Goal: Task Accomplishment & Management: Use online tool/utility

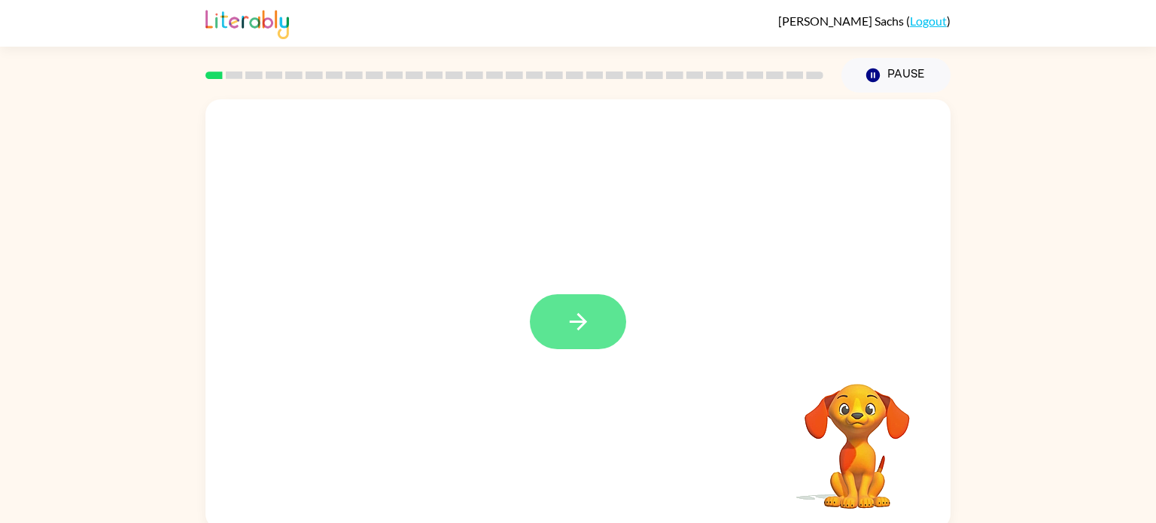
click at [581, 326] on icon "button" at bounding box center [577, 321] width 17 height 17
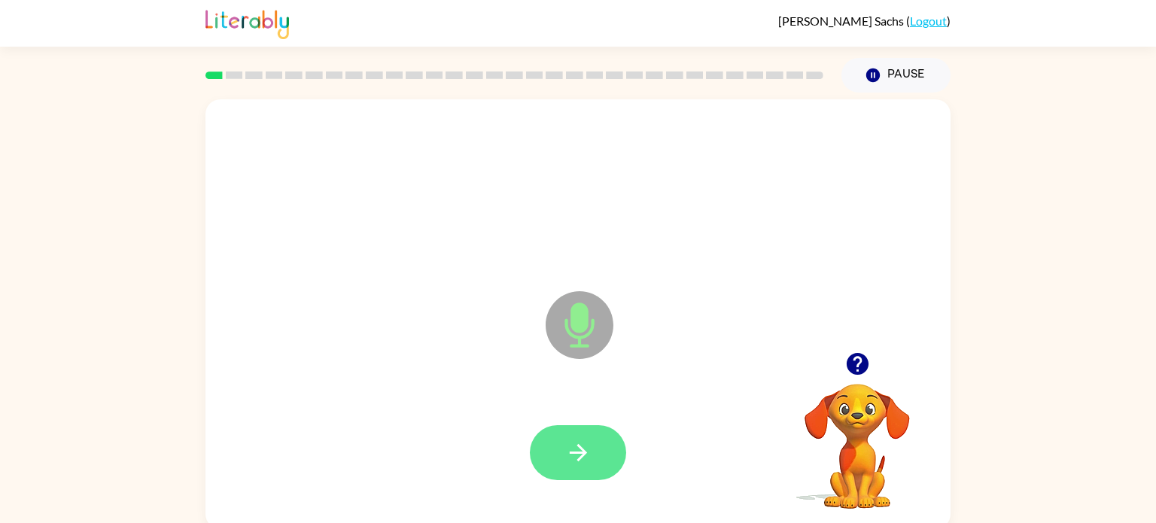
click at [574, 440] on icon "button" at bounding box center [578, 453] width 26 height 26
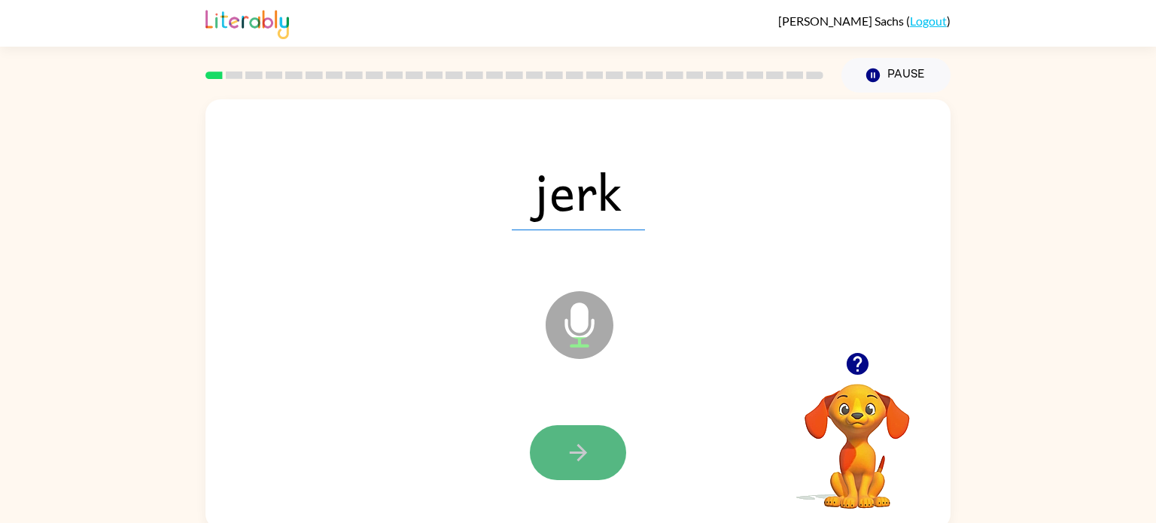
click at [579, 446] on icon "button" at bounding box center [577, 452] width 17 height 17
click at [578, 470] on button "button" at bounding box center [578, 452] width 96 height 55
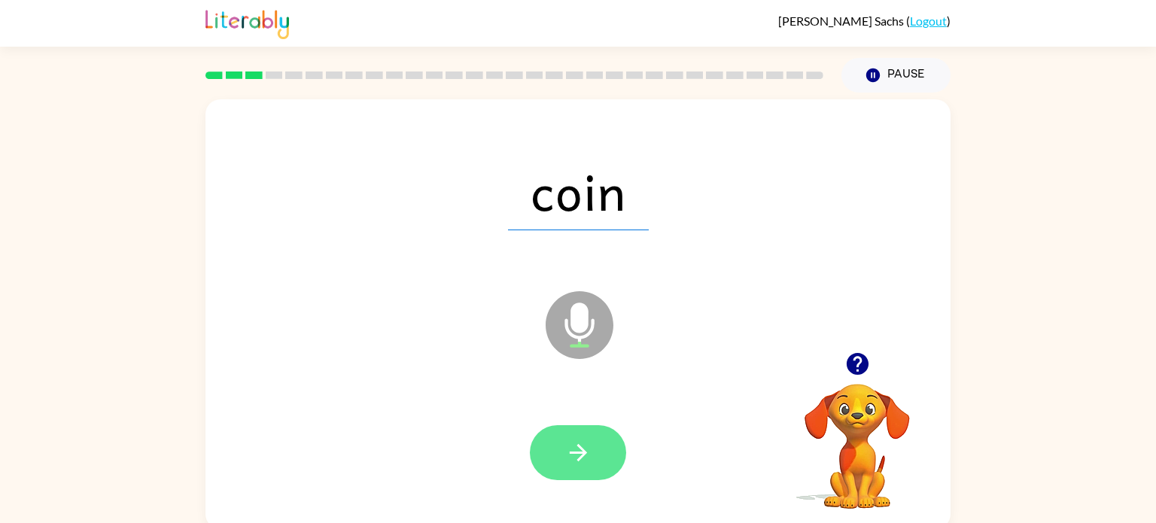
click at [593, 452] on button "button" at bounding box center [578, 452] width 96 height 55
click at [577, 453] on icon "button" at bounding box center [577, 452] width 17 height 17
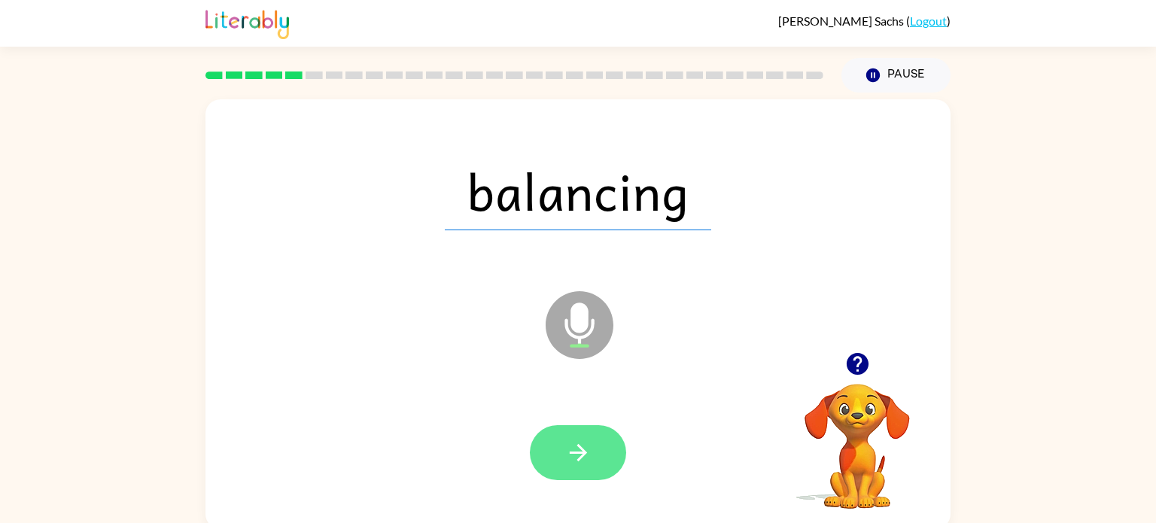
click at [580, 451] on icon "button" at bounding box center [578, 453] width 26 height 26
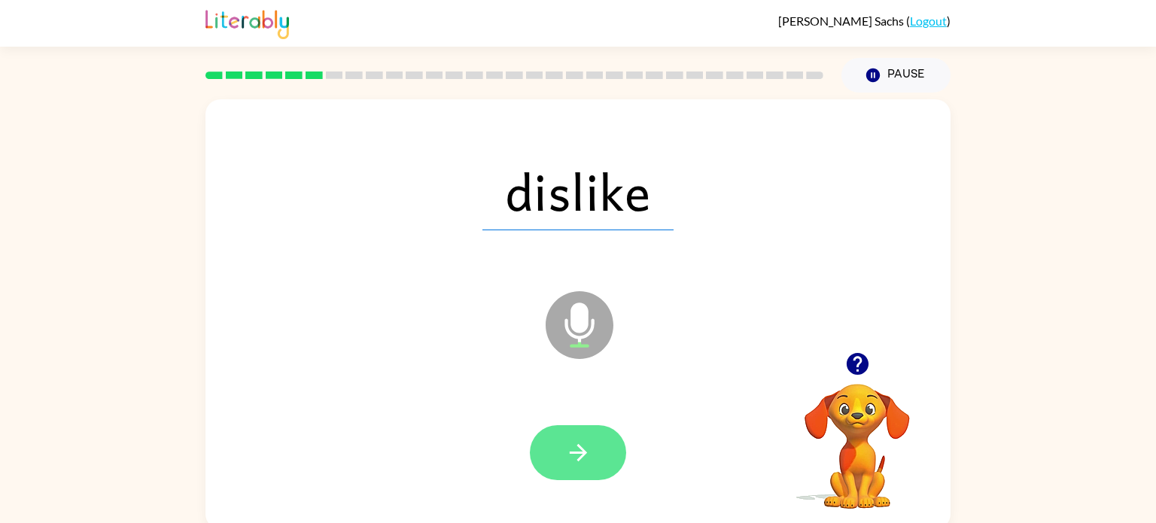
click at [589, 453] on icon "button" at bounding box center [578, 453] width 26 height 26
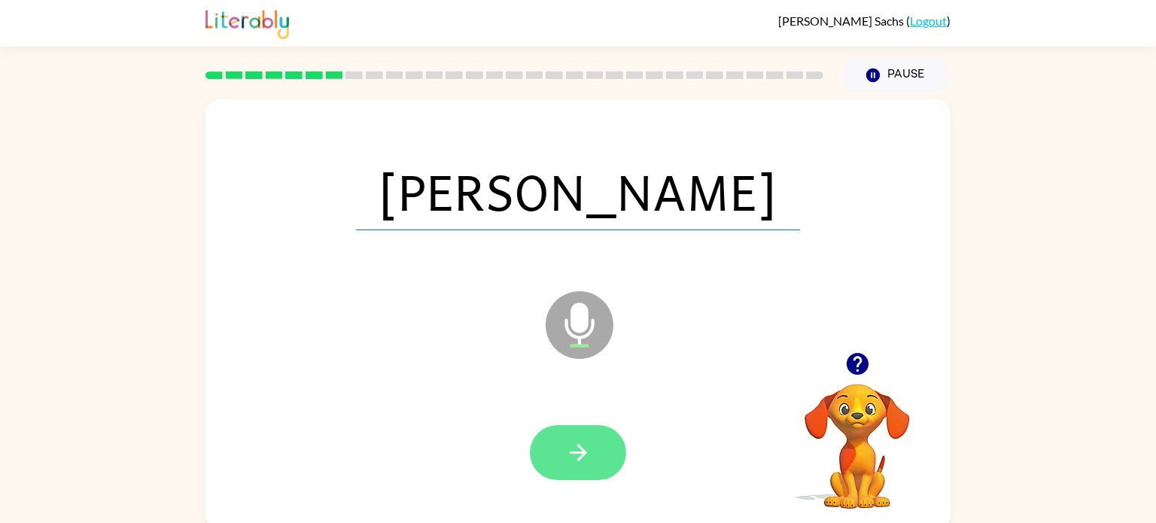
click at [605, 455] on button "button" at bounding box center [578, 452] width 96 height 55
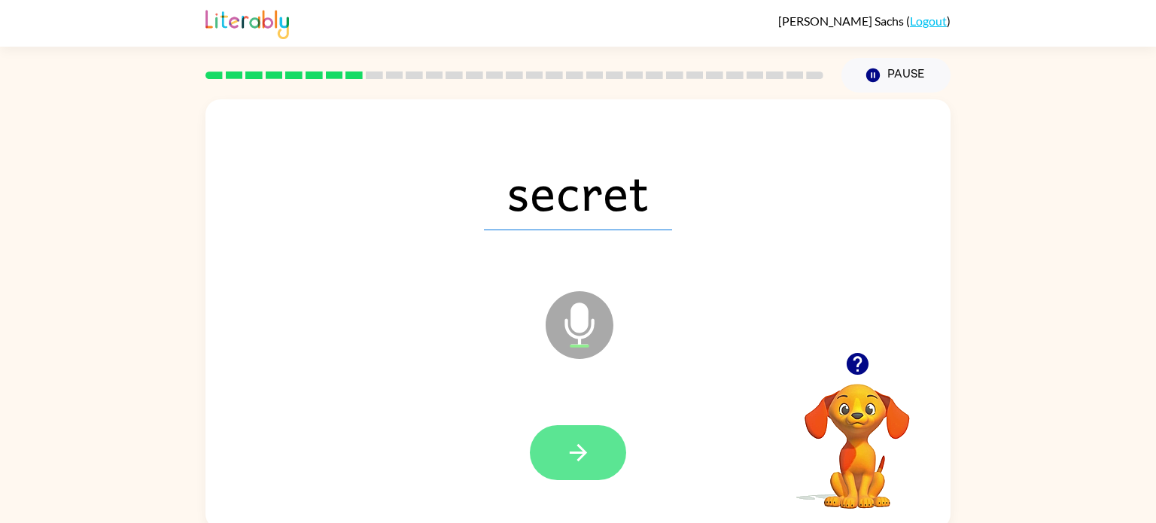
click at [597, 458] on button "button" at bounding box center [578, 452] width 96 height 55
click at [564, 457] on button "button" at bounding box center [578, 452] width 96 height 55
click at [563, 456] on button "button" at bounding box center [578, 452] width 96 height 55
click at [577, 456] on icon "button" at bounding box center [578, 453] width 26 height 26
click at [574, 449] on icon "button" at bounding box center [578, 453] width 26 height 26
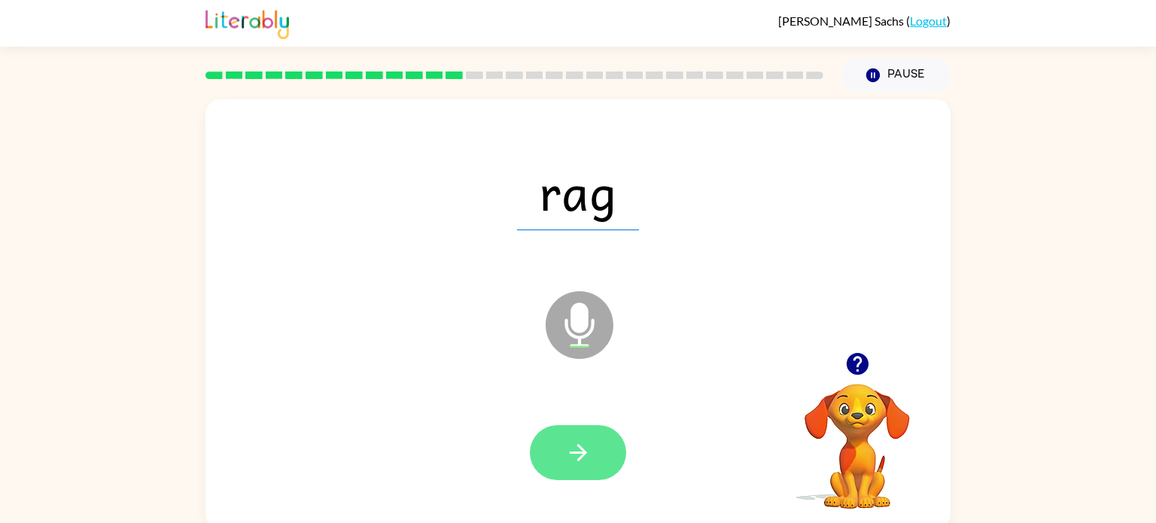
click at [551, 448] on button "button" at bounding box center [578, 452] width 96 height 55
click at [584, 456] on icon "button" at bounding box center [578, 453] width 26 height 26
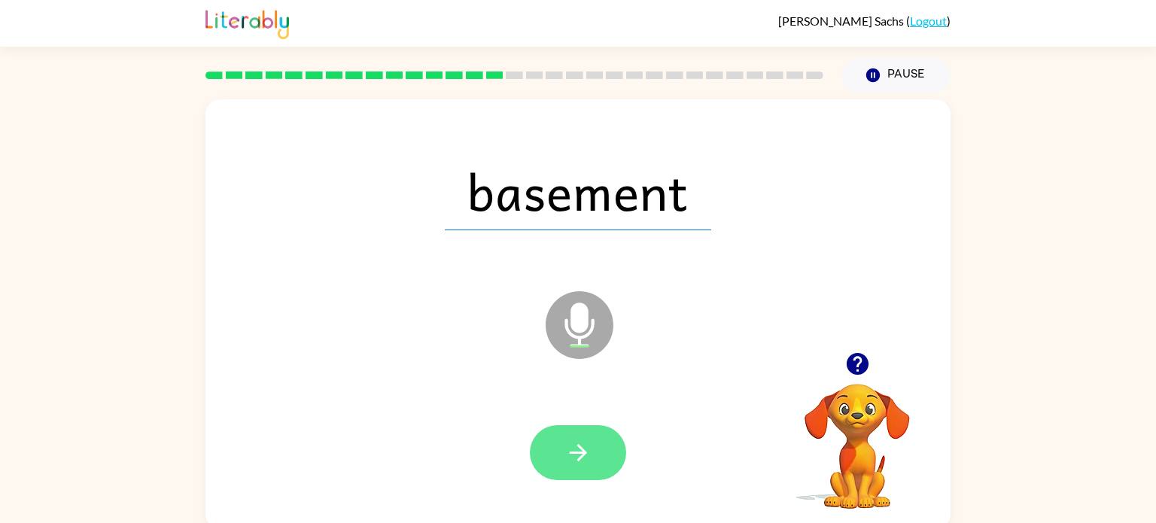
click at [577, 449] on icon "button" at bounding box center [578, 453] width 26 height 26
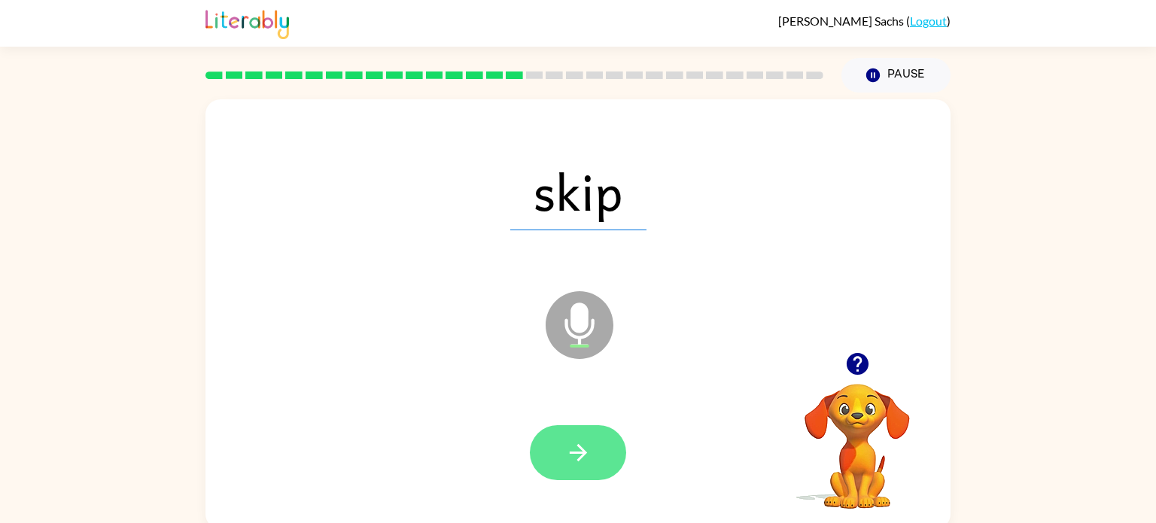
click at [587, 445] on icon "button" at bounding box center [578, 453] width 26 height 26
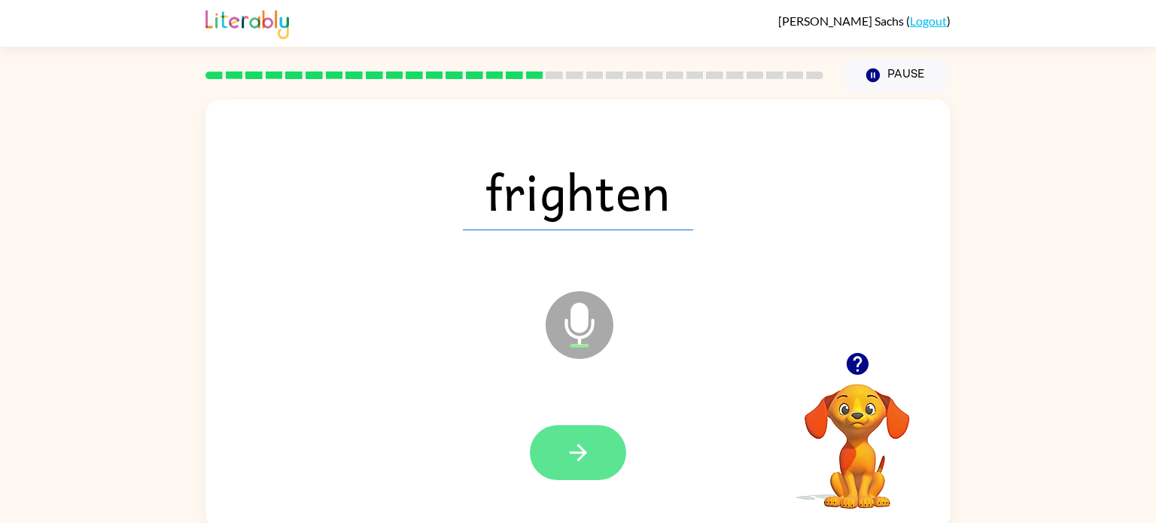
click at [564, 463] on button "button" at bounding box center [578, 452] width 96 height 55
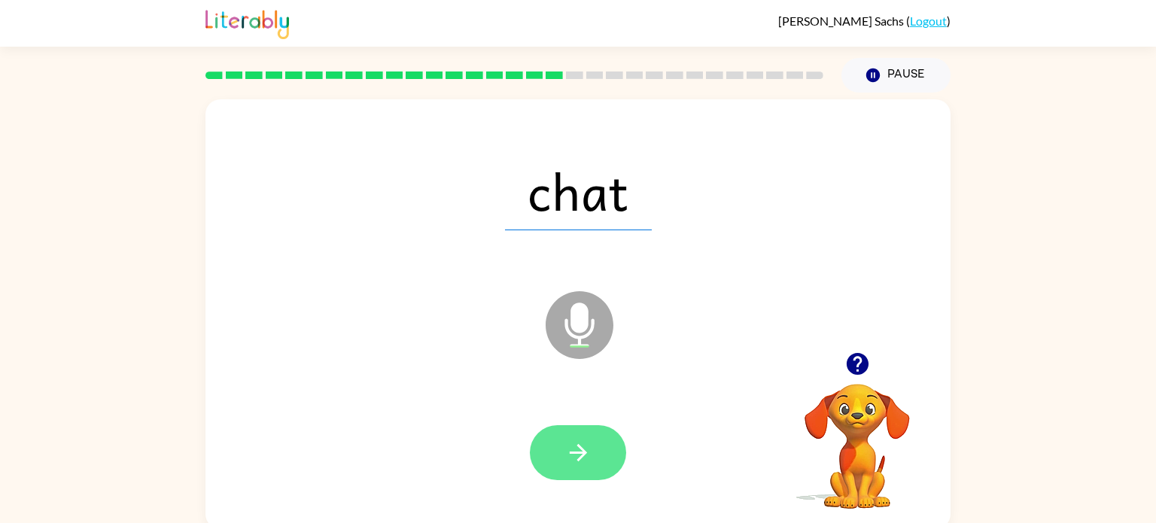
click at [581, 455] on icon "button" at bounding box center [577, 452] width 17 height 17
click at [577, 452] on icon "button" at bounding box center [577, 452] width 17 height 17
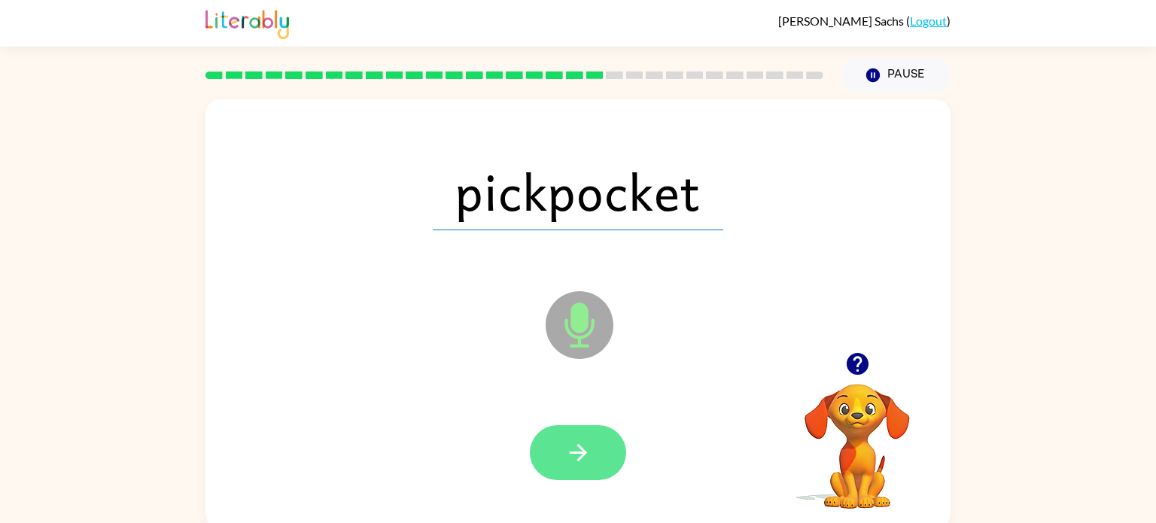
click at [570, 468] on button "button" at bounding box center [578, 452] width 96 height 55
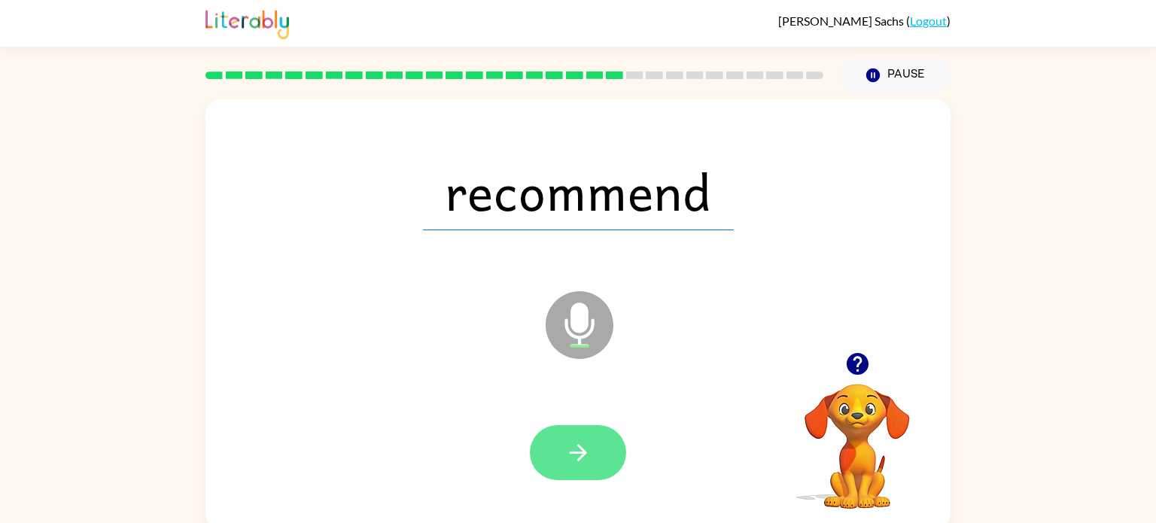
click at [575, 448] on icon "button" at bounding box center [578, 453] width 26 height 26
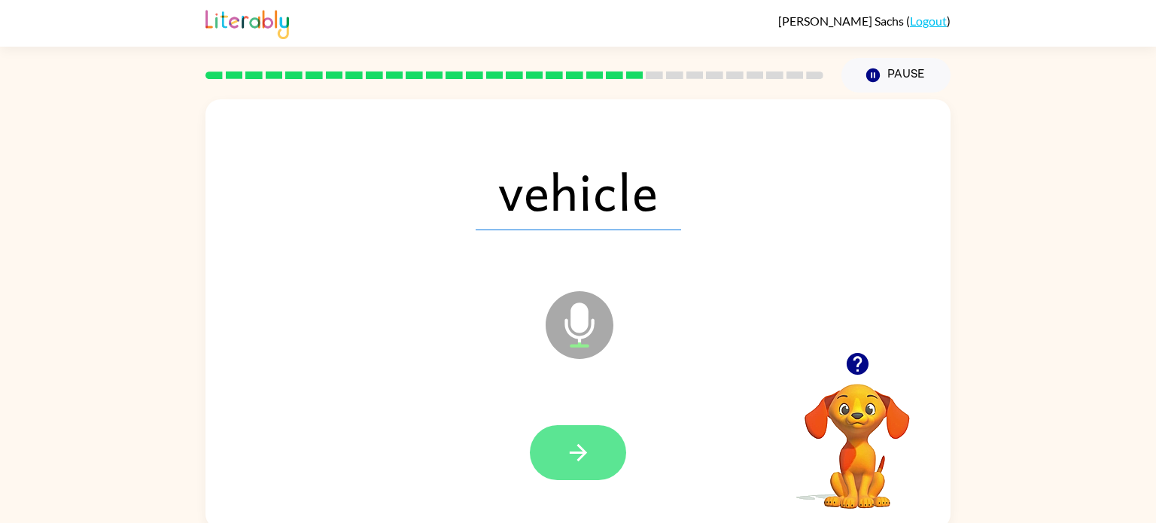
click at [580, 461] on icon "button" at bounding box center [578, 453] width 26 height 26
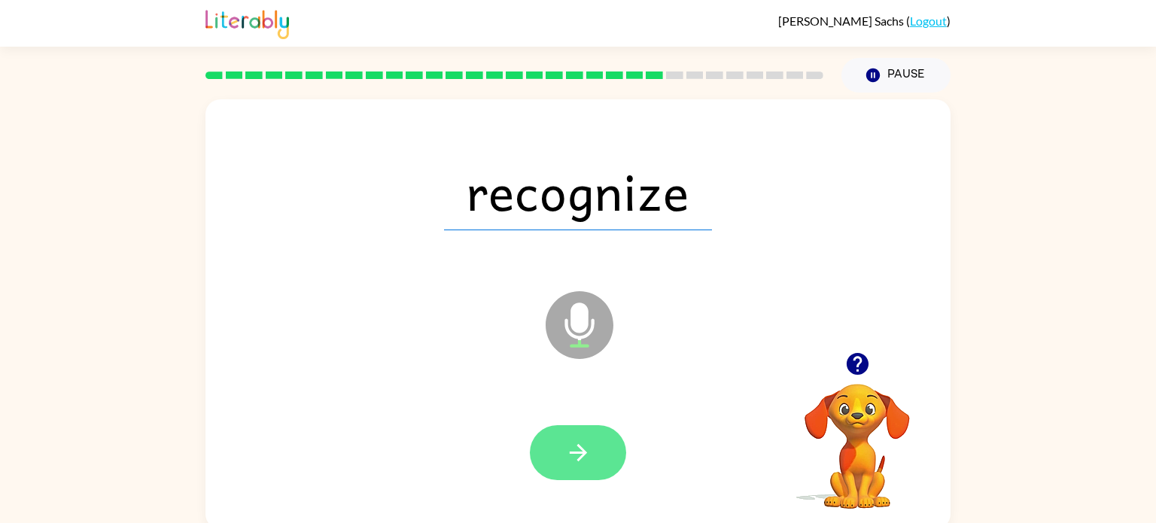
click at [611, 450] on button "button" at bounding box center [578, 452] width 96 height 55
click at [590, 440] on icon "button" at bounding box center [578, 453] width 26 height 26
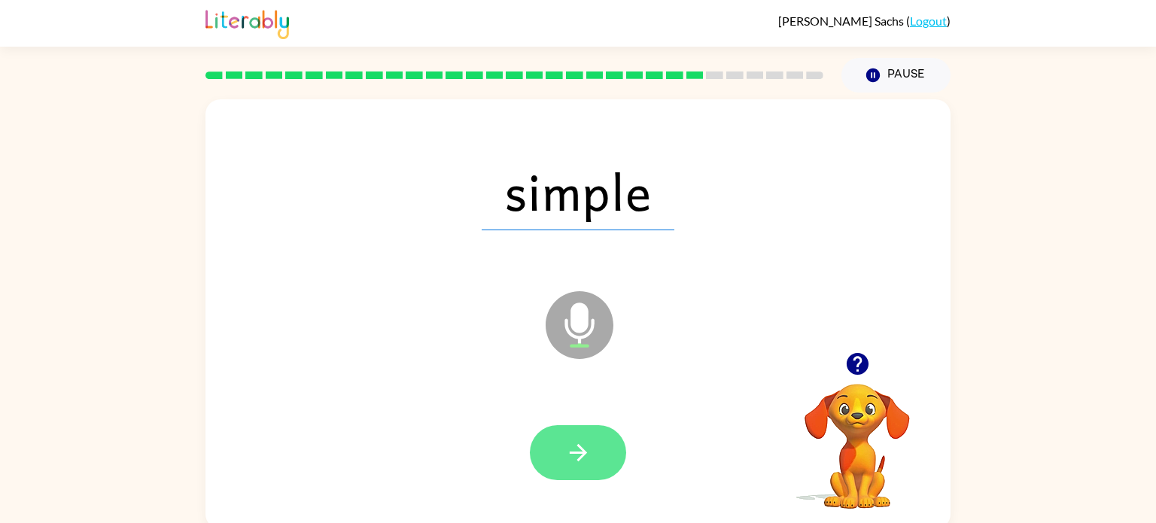
click at [561, 435] on button "button" at bounding box center [578, 452] width 96 height 55
click at [574, 440] on icon "button" at bounding box center [578, 453] width 26 height 26
click at [545, 455] on button "button" at bounding box center [578, 452] width 96 height 55
click at [583, 446] on icon "button" at bounding box center [578, 453] width 26 height 26
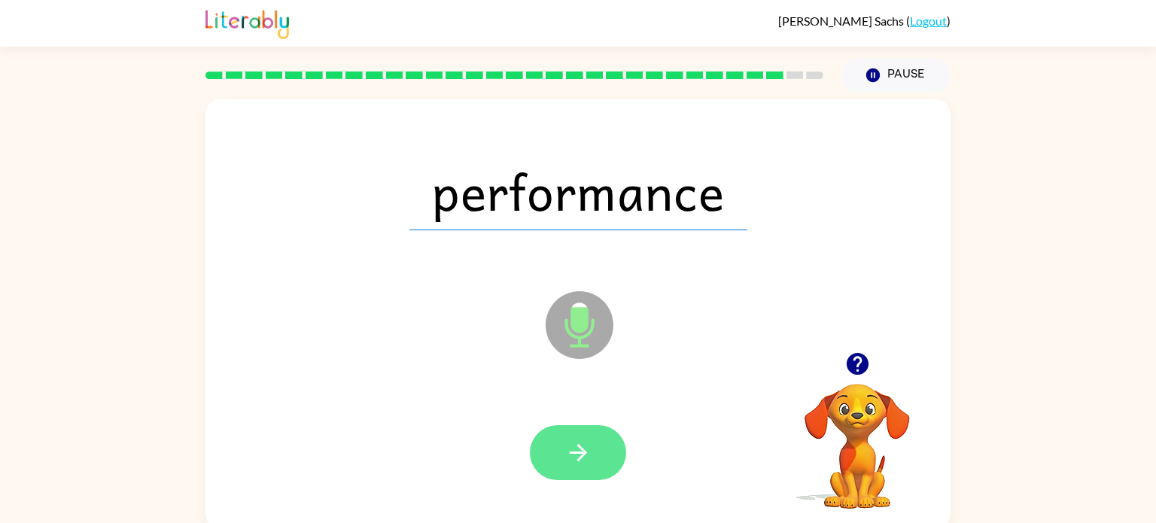
click at [580, 452] on icon "button" at bounding box center [578, 453] width 26 height 26
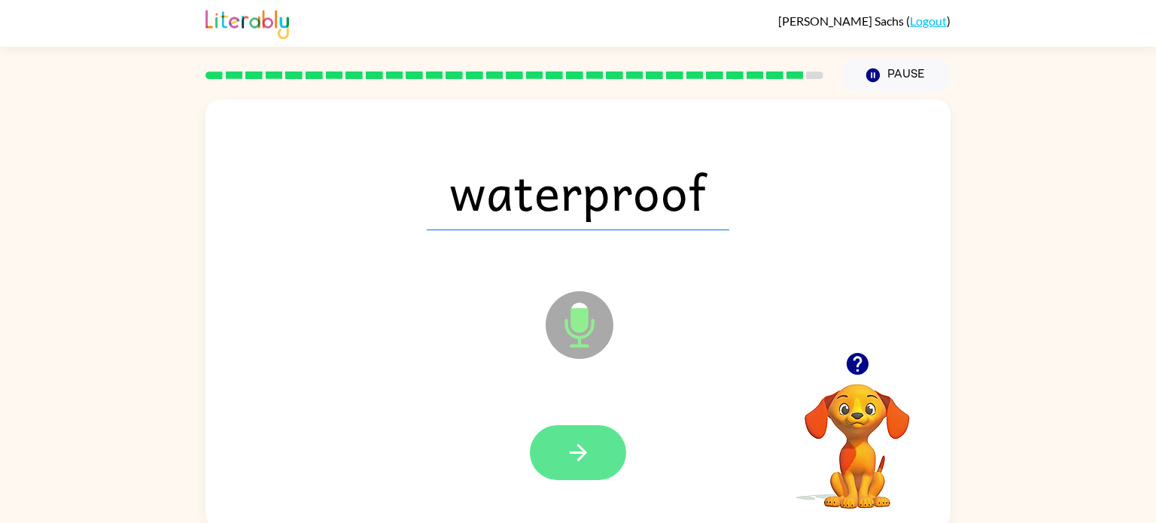
click at [588, 454] on icon "button" at bounding box center [578, 453] width 26 height 26
